Goal: Find specific page/section: Find specific page/section

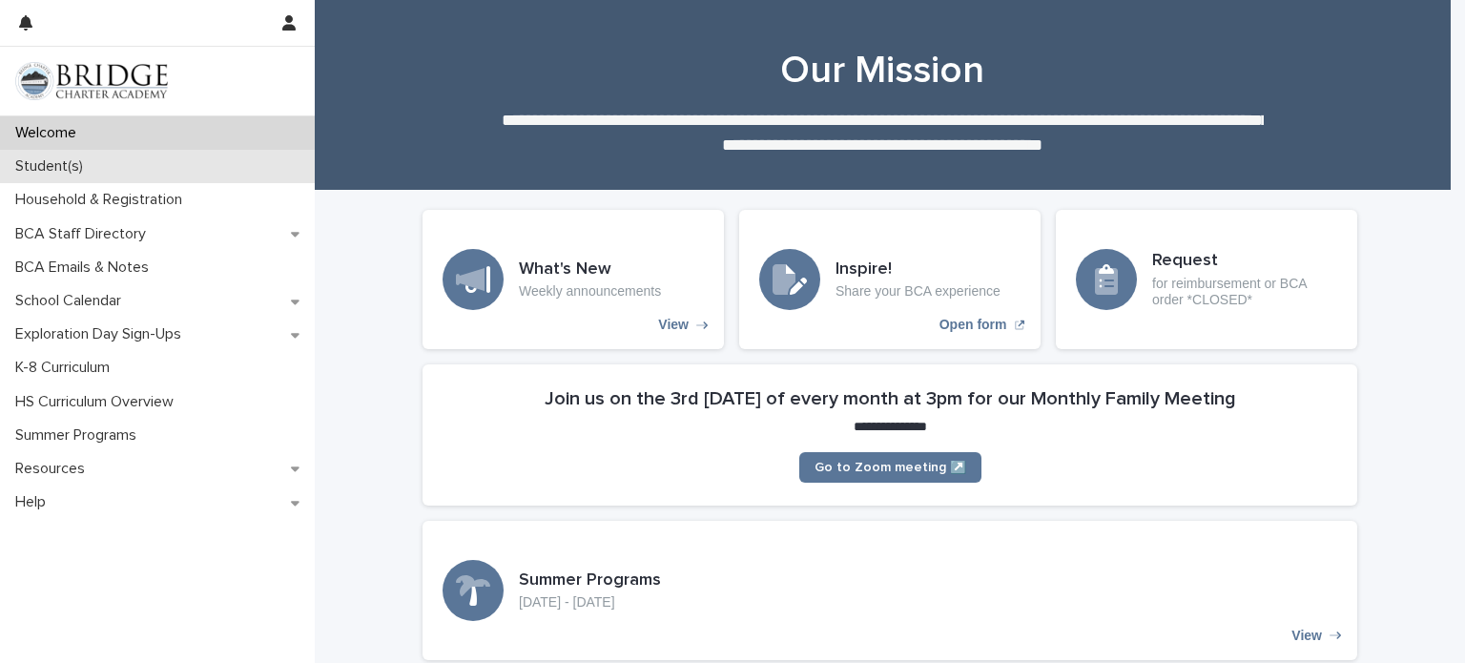
click at [49, 166] on p "Student(s)" at bounding box center [53, 166] width 91 height 18
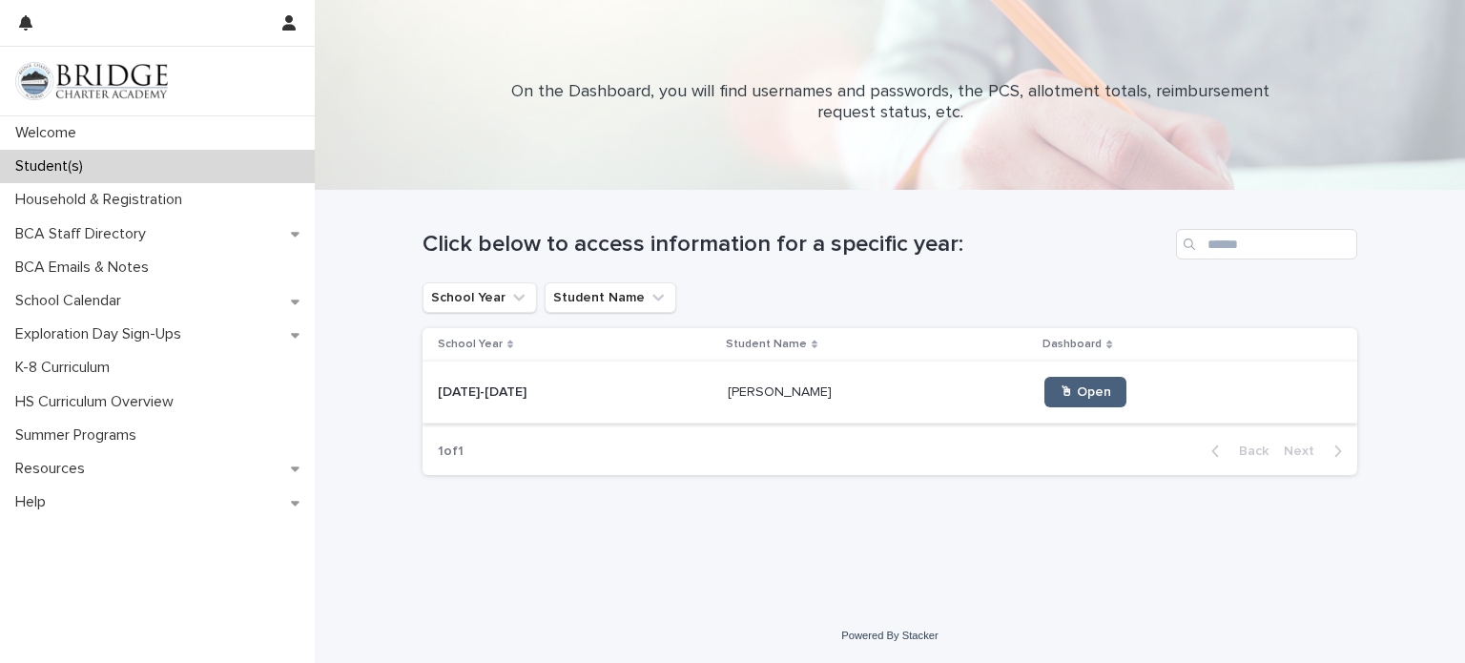
click at [1061, 393] on span "🖱 Open" at bounding box center [1086, 391] width 52 height 13
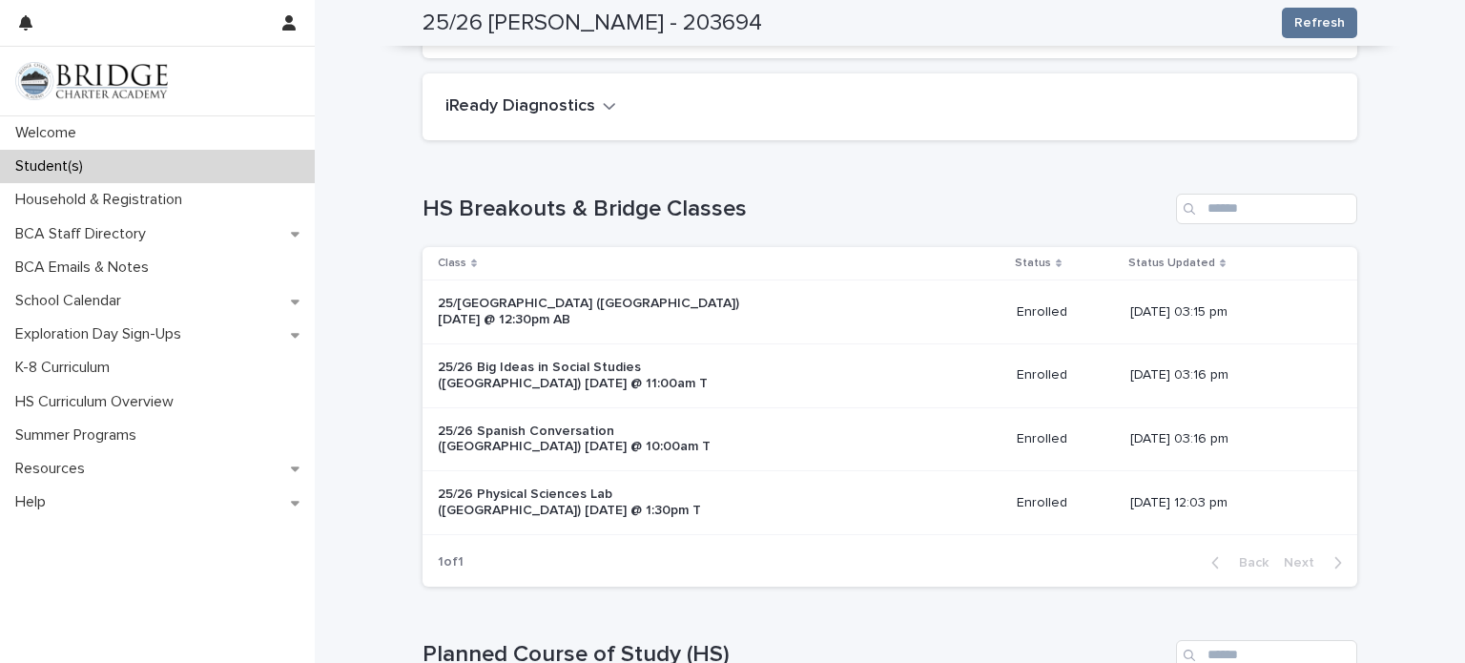
scroll to position [200, 0]
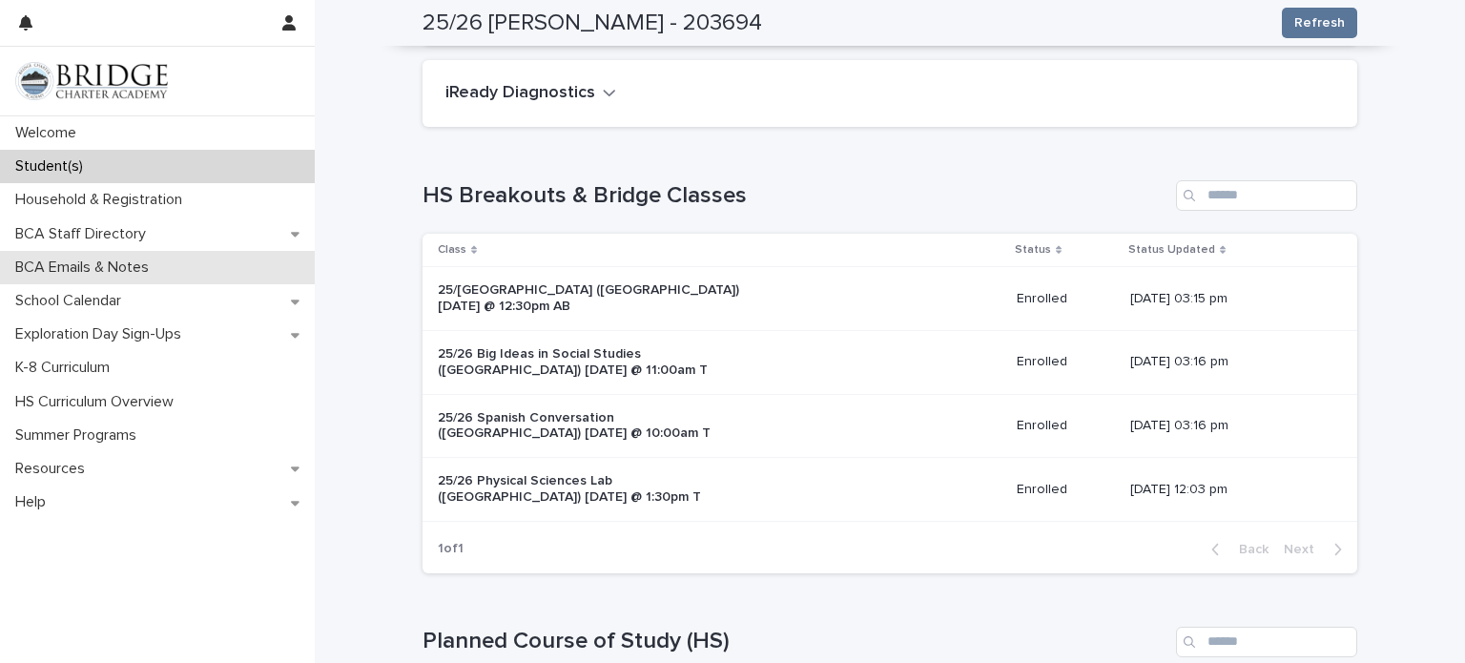
click at [84, 267] on p "BCA Emails & Notes" at bounding box center [86, 267] width 156 height 18
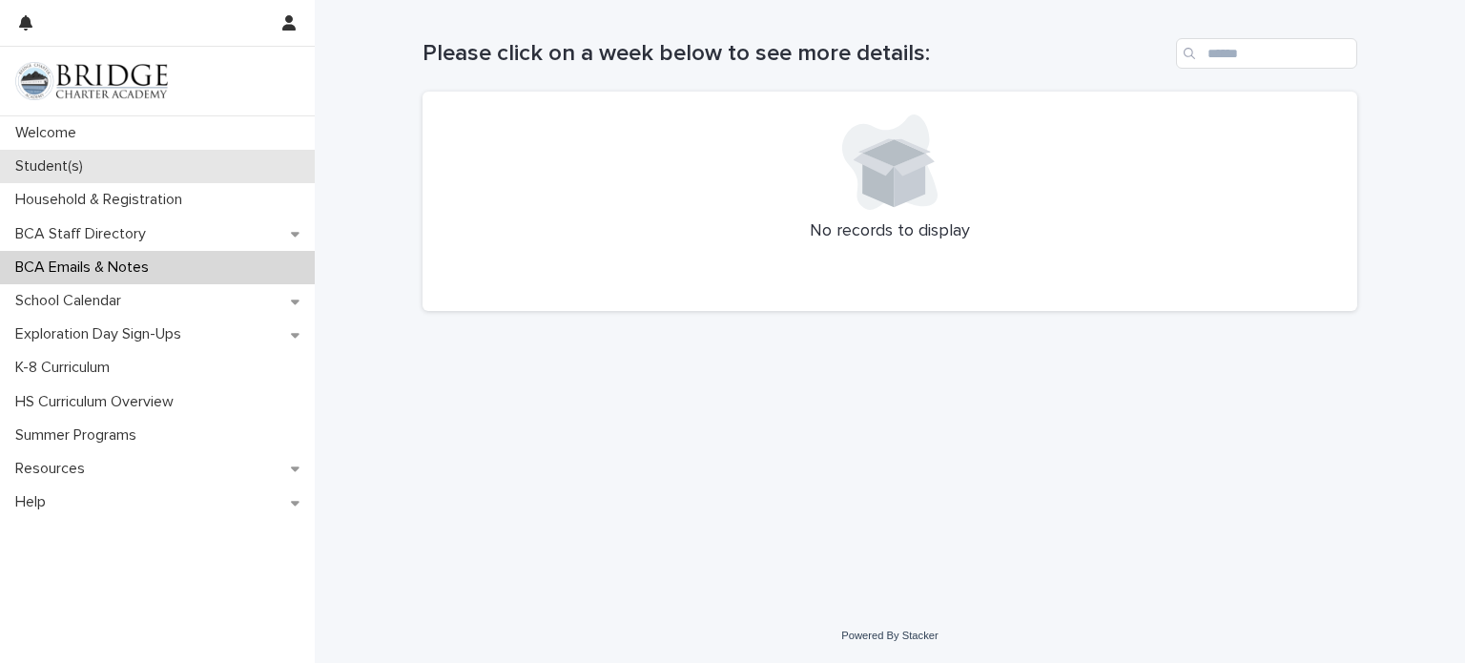
click at [63, 162] on p "Student(s)" at bounding box center [53, 166] width 91 height 18
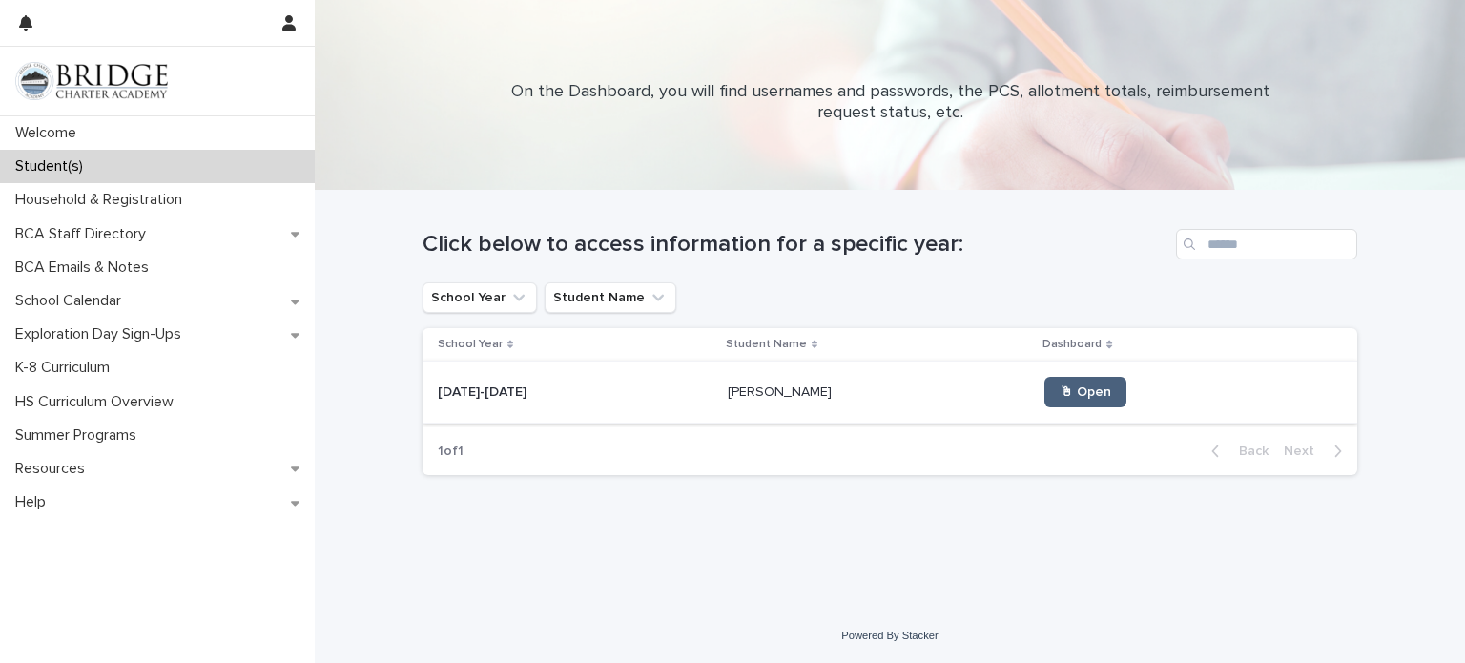
click at [1044, 402] on link "🖱 Open" at bounding box center [1085, 392] width 82 height 31
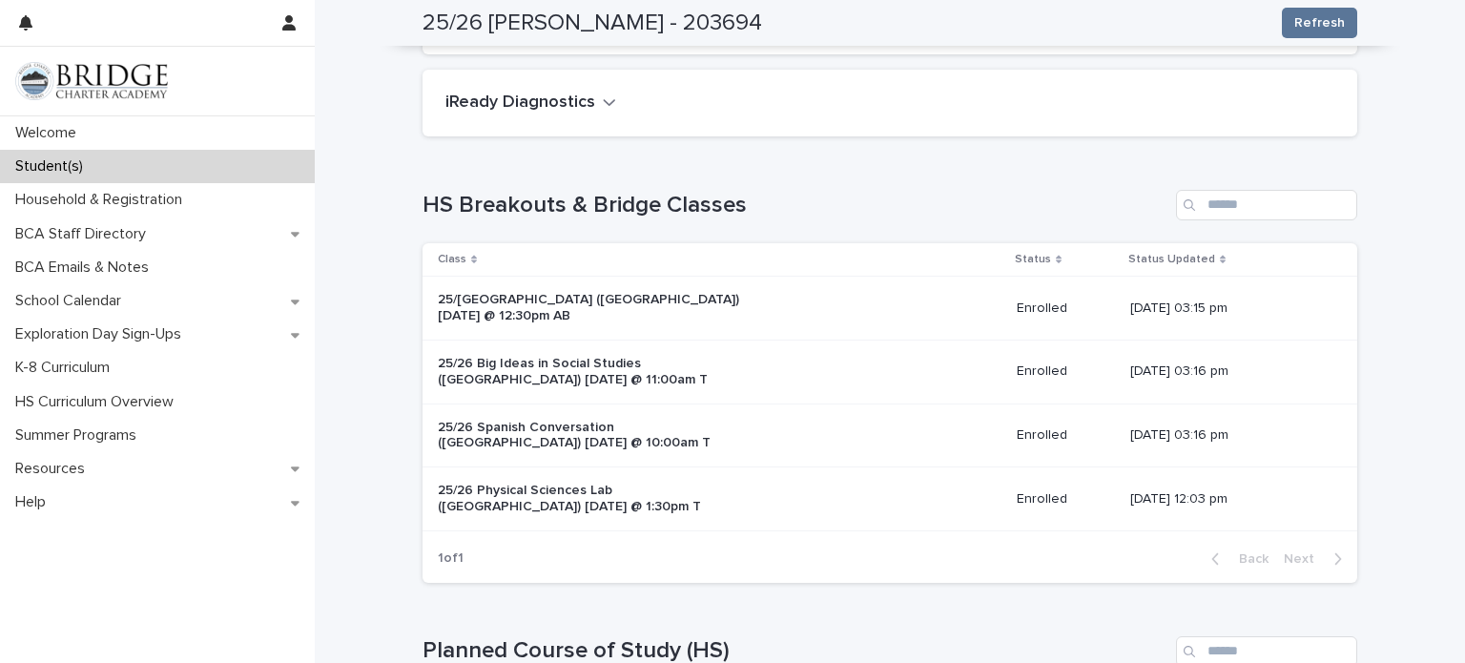
scroll to position [224, 0]
